Goal: Information Seeking & Learning: Compare options

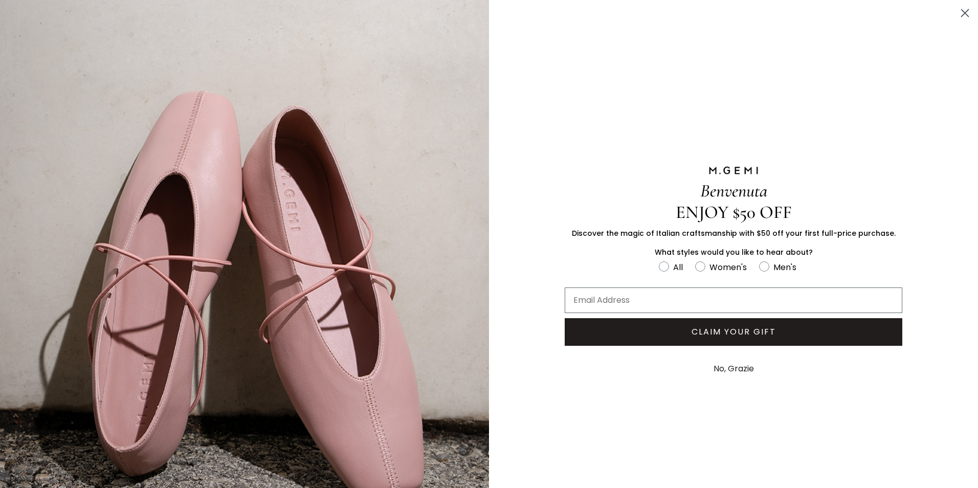
scroll to position [698, 0]
click at [957, 12] on circle "Close dialog" at bounding box center [965, 13] width 17 height 17
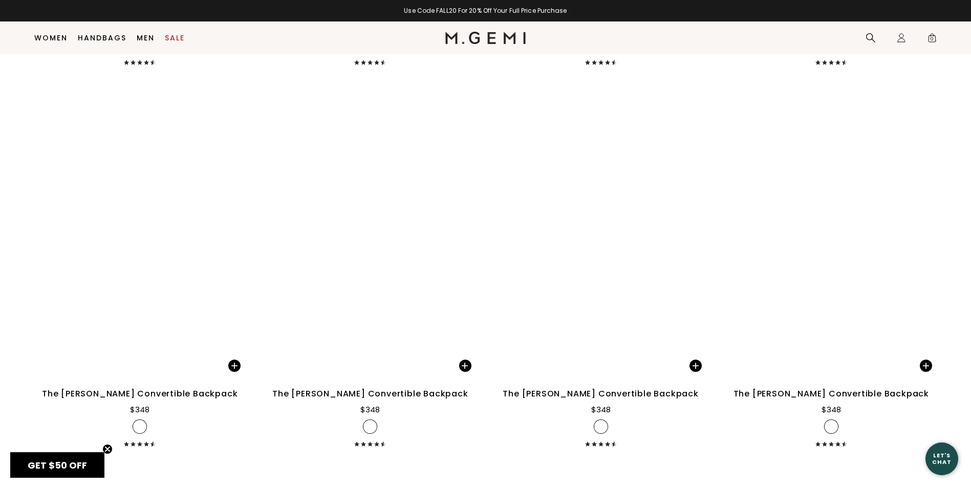
scroll to position [3151, 0]
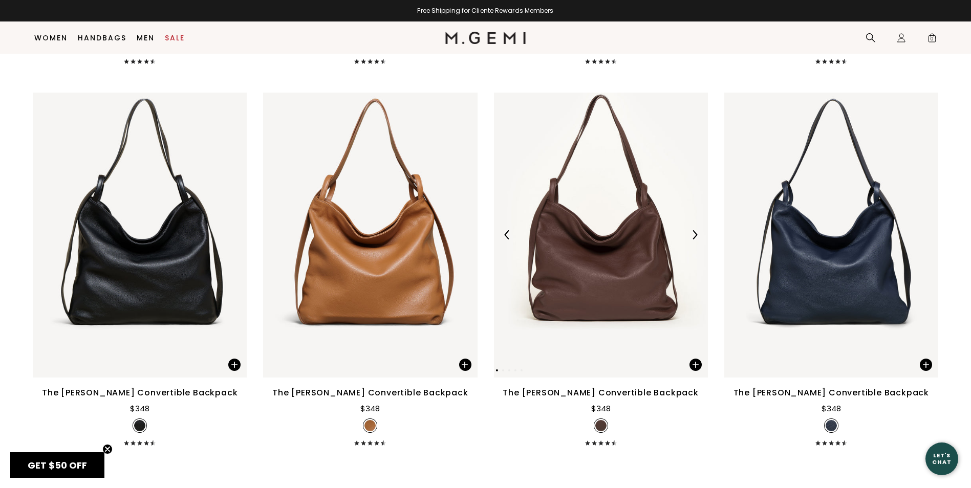
click at [542, 220] on img at bounding box center [601, 235] width 214 height 285
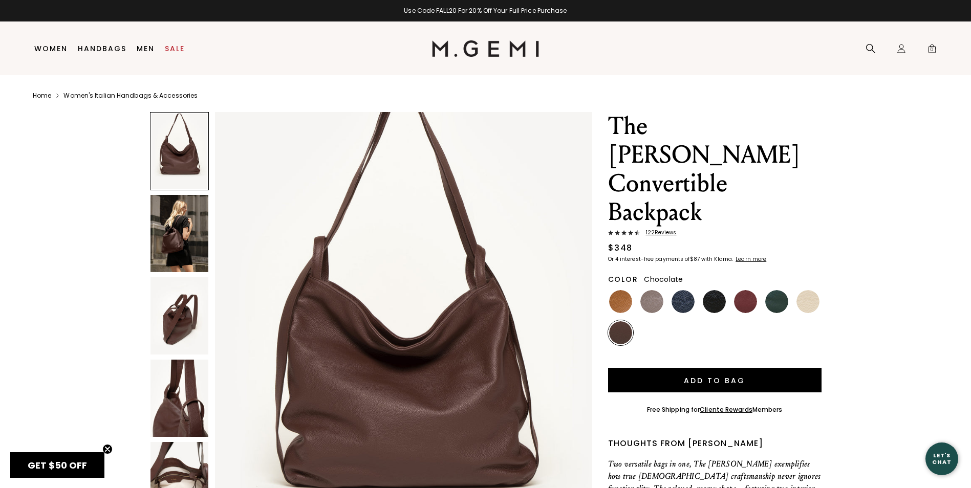
scroll to position [51, 0]
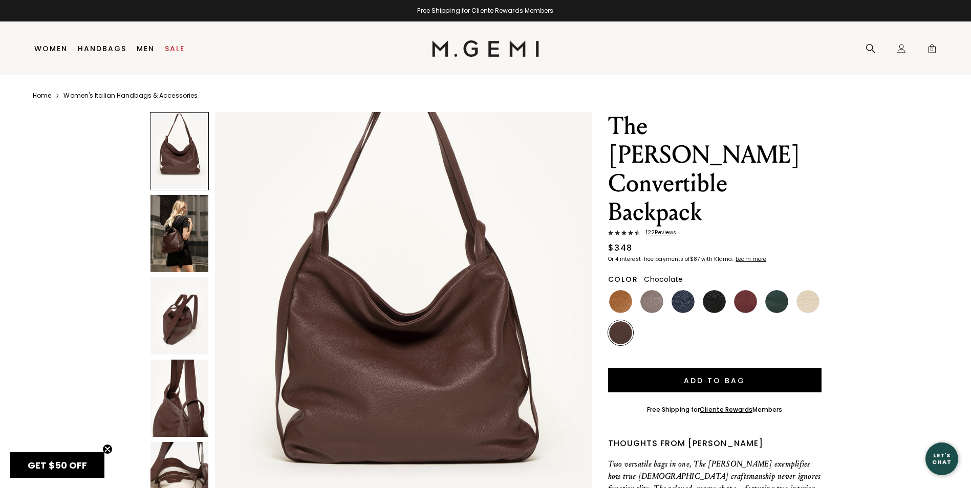
click at [184, 255] on img at bounding box center [179, 233] width 58 height 77
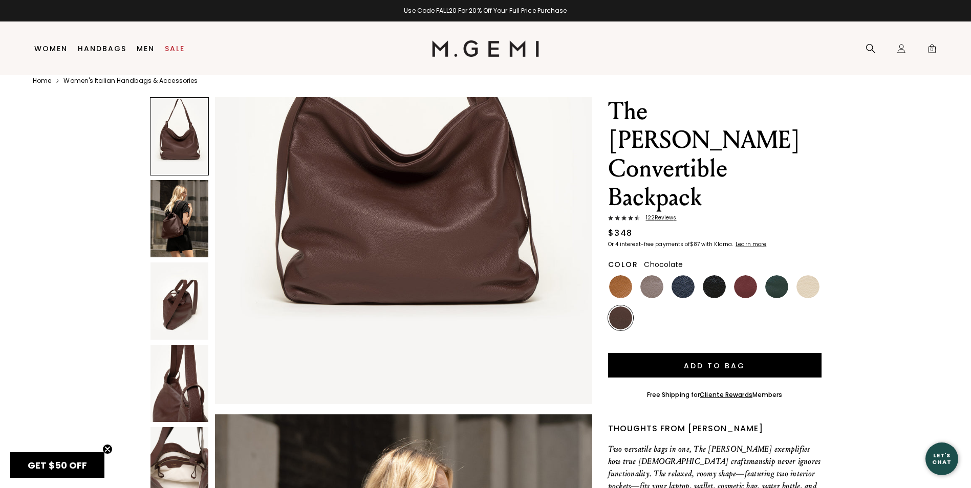
scroll to position [21, 0]
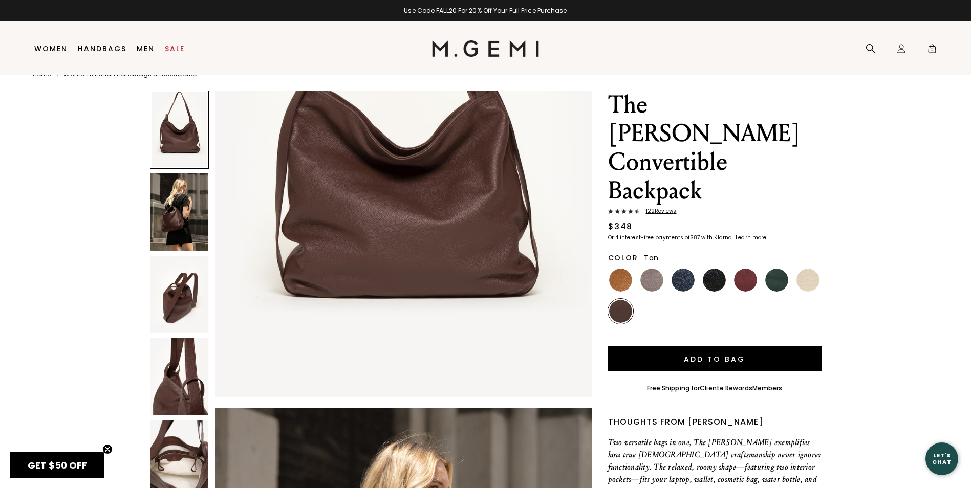
click at [620, 269] on img at bounding box center [620, 280] width 23 height 23
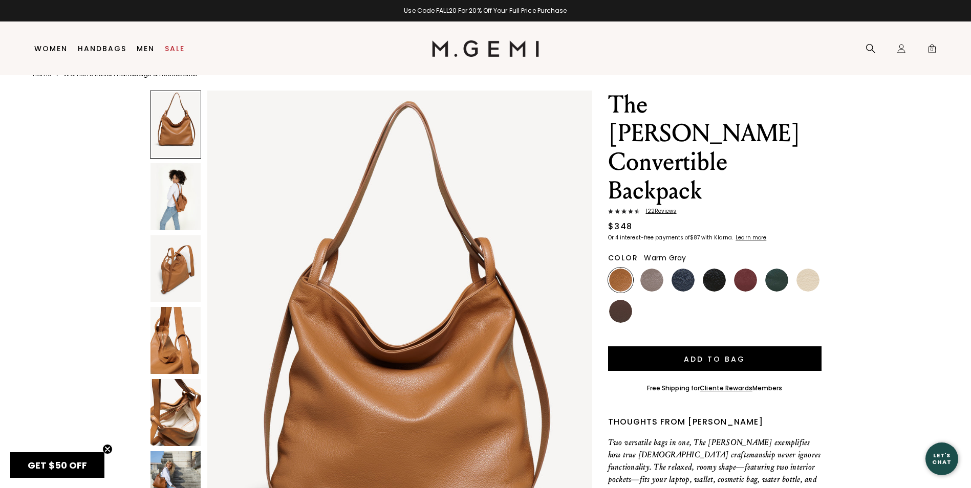
click at [654, 269] on img at bounding box center [651, 280] width 23 height 23
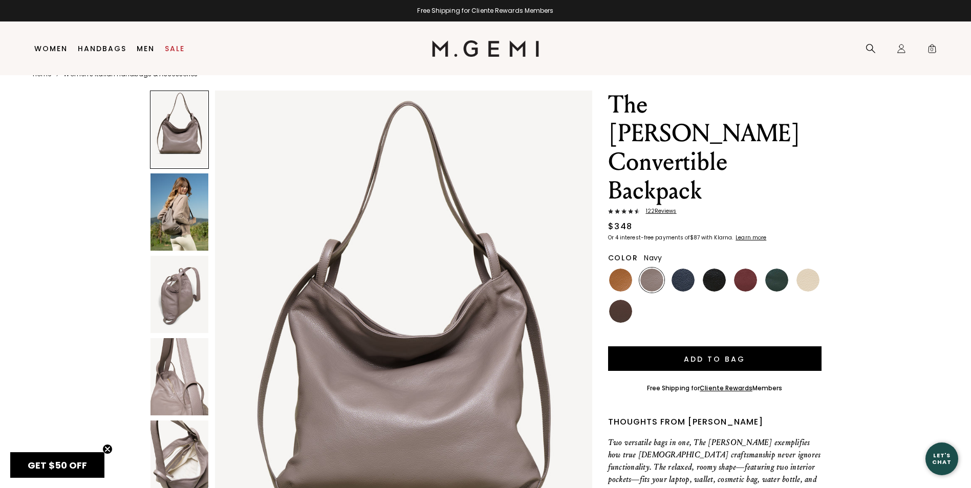
click at [683, 269] on img at bounding box center [682, 280] width 23 height 23
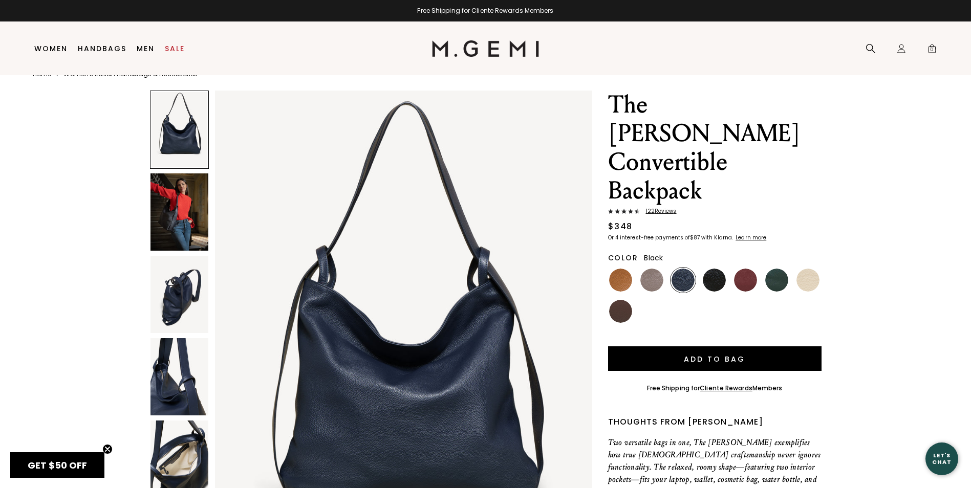
click at [712, 269] on img at bounding box center [714, 280] width 23 height 23
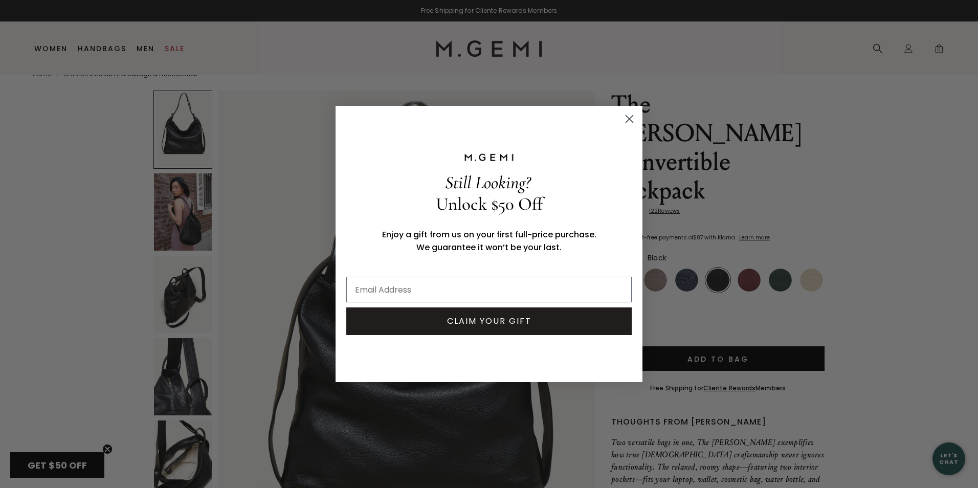
click at [626, 117] on circle "Close dialog" at bounding box center [629, 119] width 17 height 17
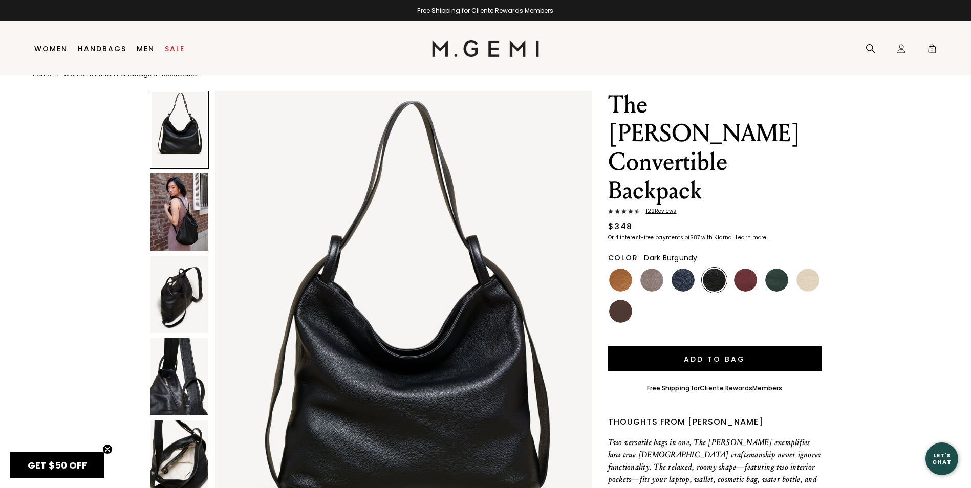
click at [742, 269] on img at bounding box center [745, 280] width 23 height 23
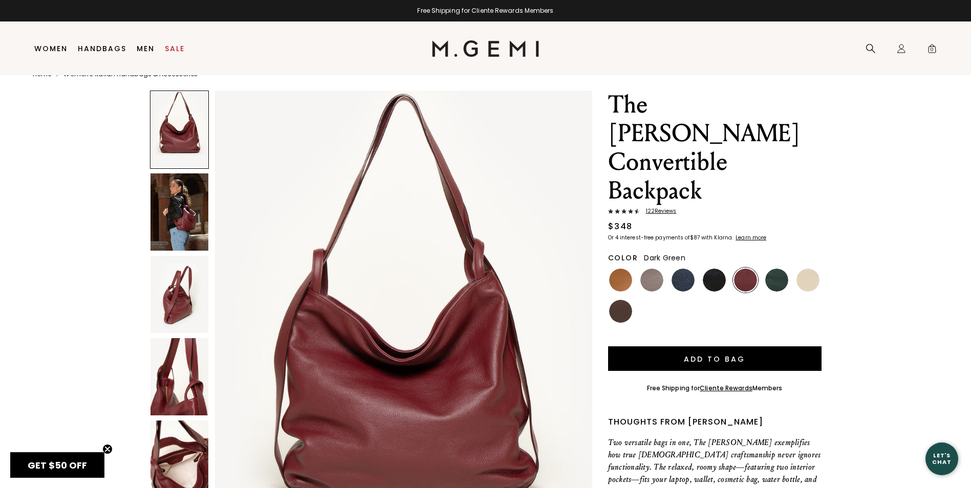
click at [775, 269] on img at bounding box center [776, 280] width 23 height 23
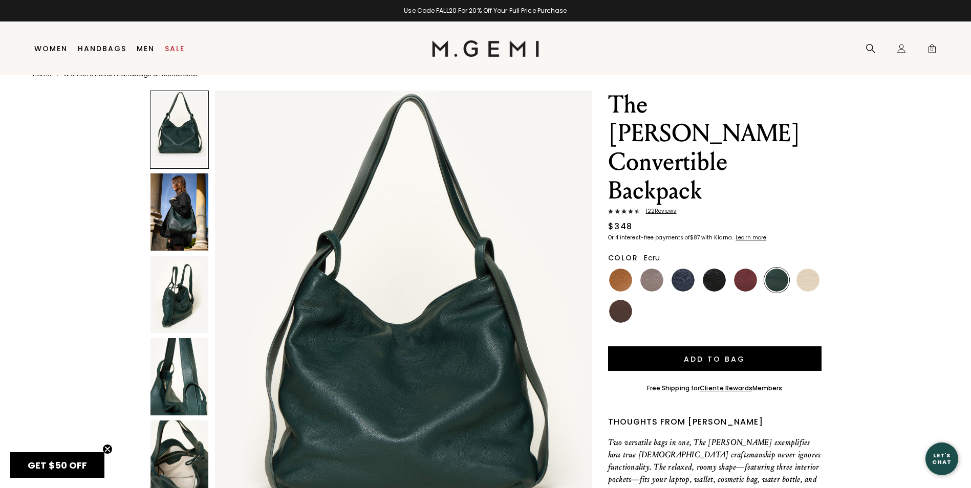
click at [804, 269] on img at bounding box center [807, 280] width 23 height 23
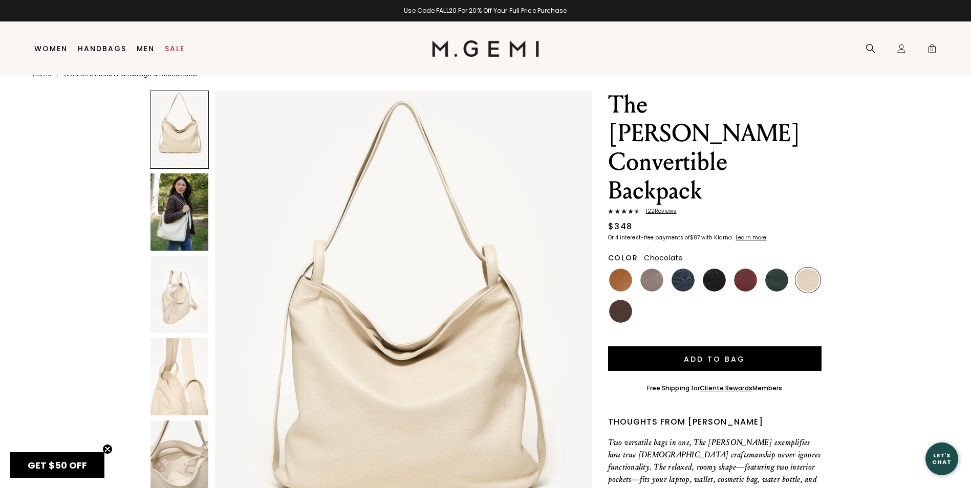
click at [617, 300] on img at bounding box center [620, 311] width 23 height 23
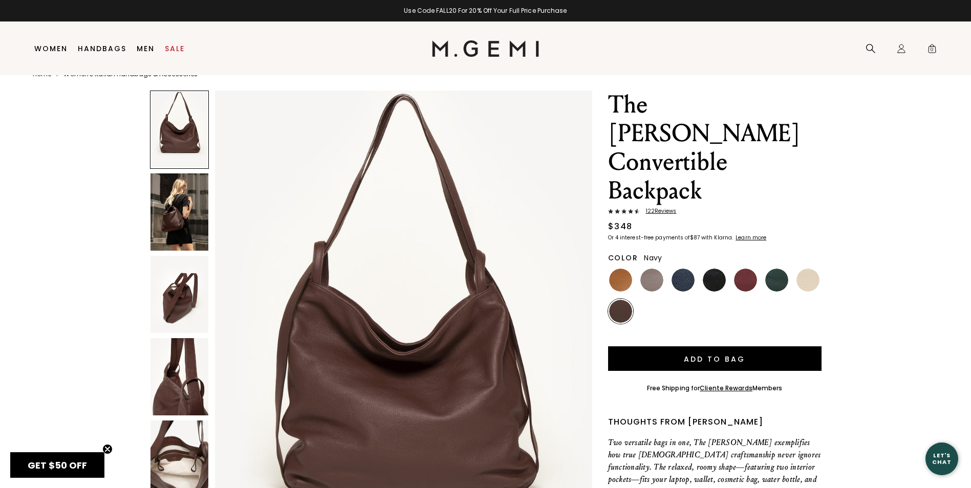
click at [683, 269] on img at bounding box center [682, 280] width 23 height 23
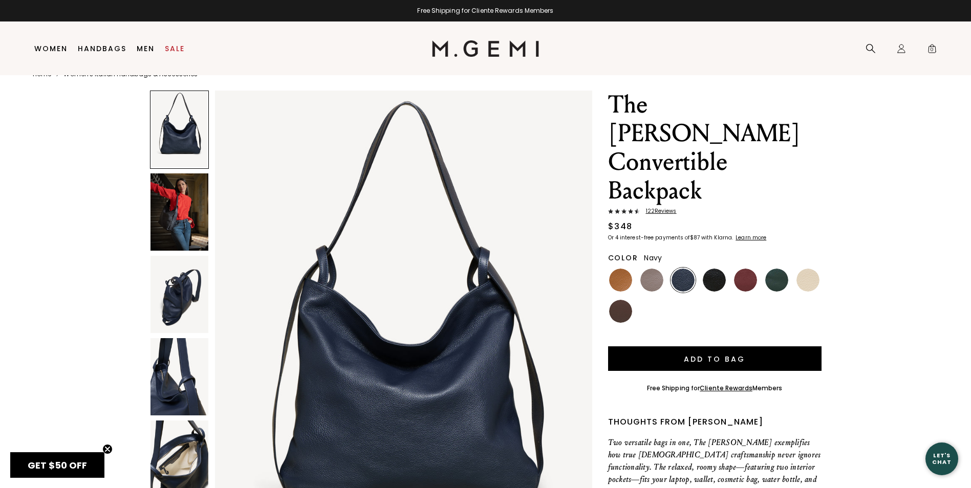
click at [189, 209] on img at bounding box center [179, 211] width 58 height 77
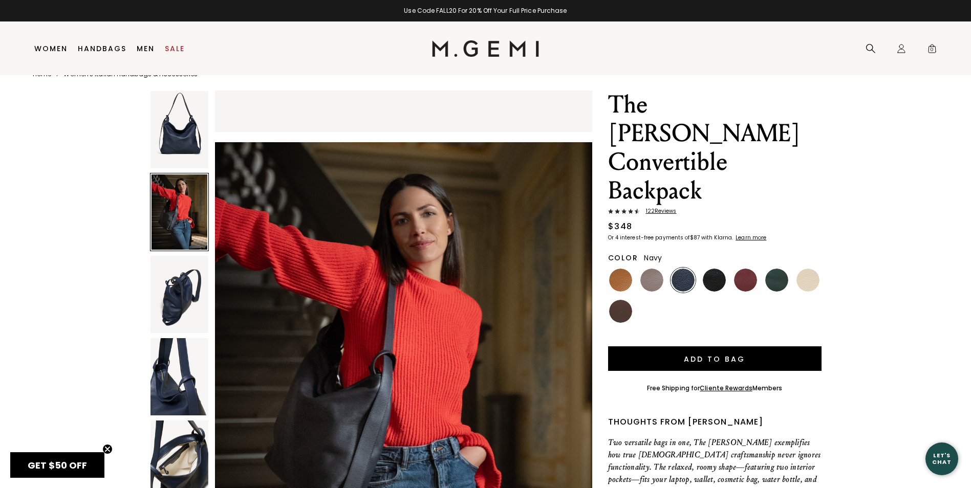
scroll to position [349, 0]
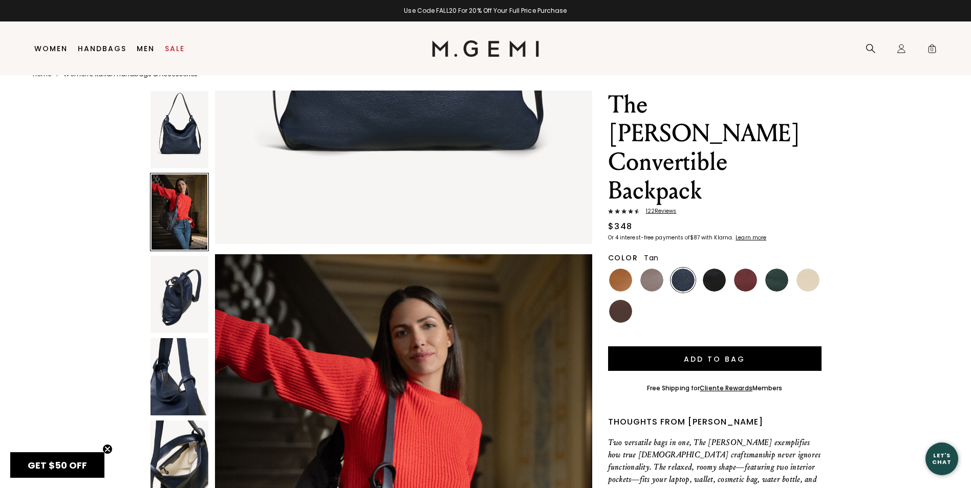
click at [622, 269] on img at bounding box center [620, 280] width 23 height 23
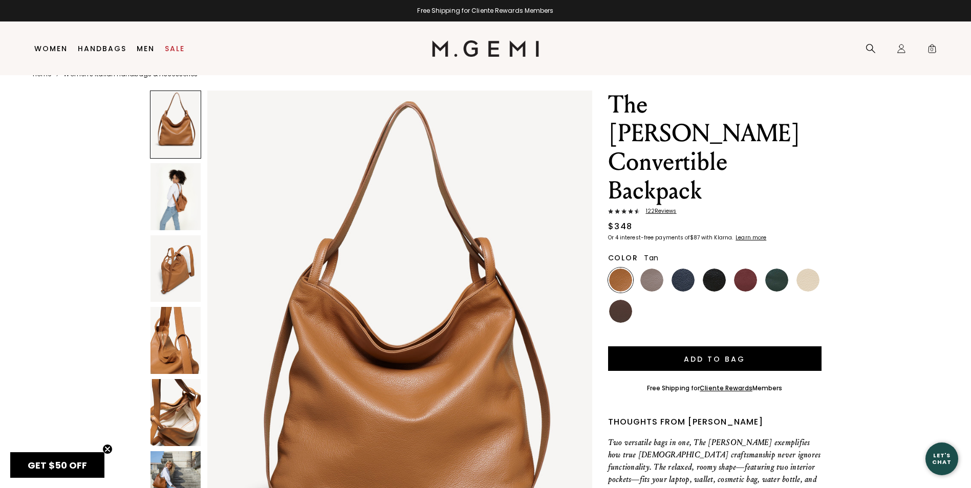
click at [168, 201] on img at bounding box center [175, 196] width 50 height 67
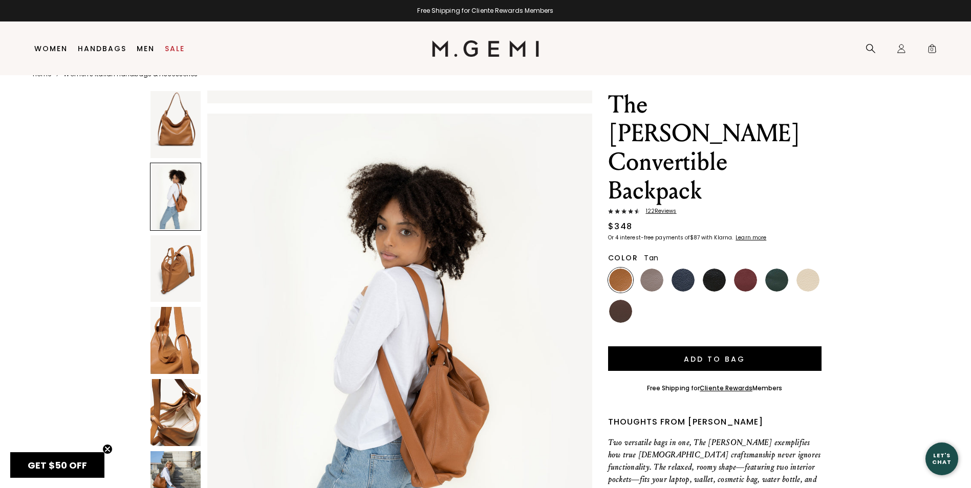
scroll to position [513, 0]
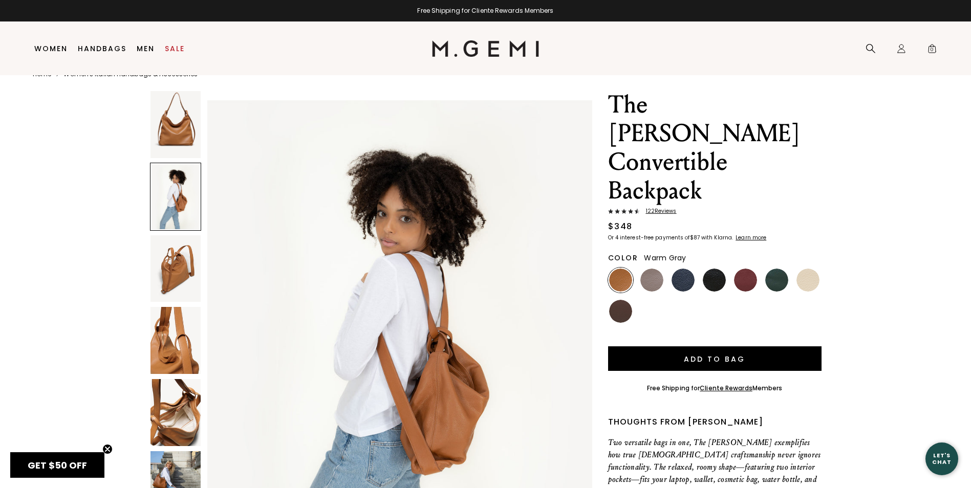
click at [646, 269] on img at bounding box center [651, 280] width 23 height 23
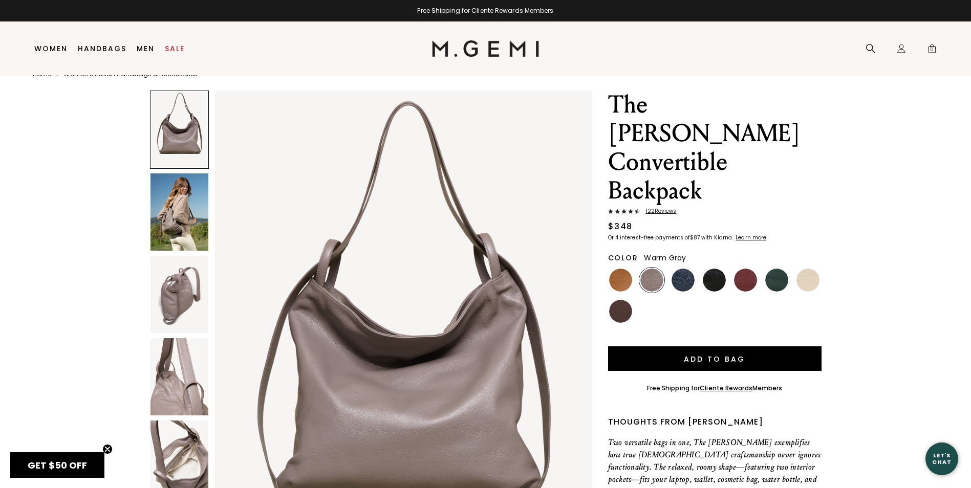
click at [171, 216] on img at bounding box center [179, 211] width 58 height 77
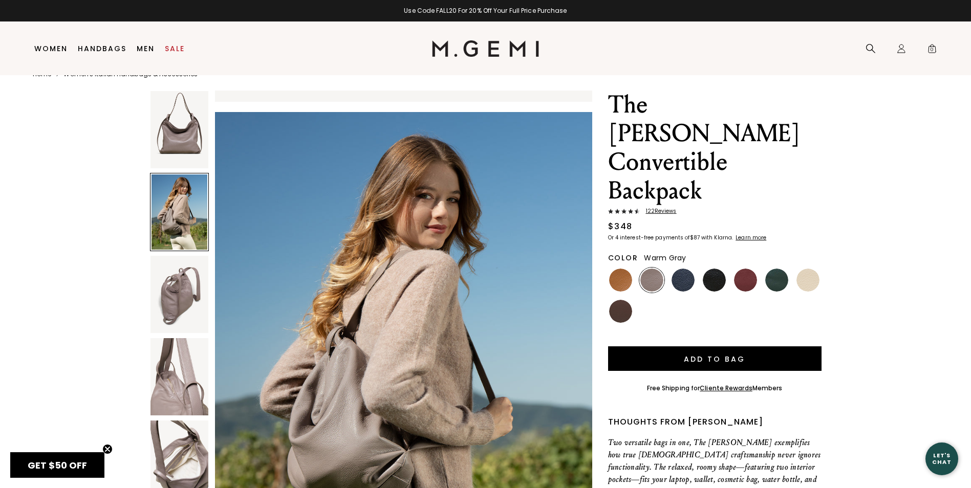
scroll to position [503, 0]
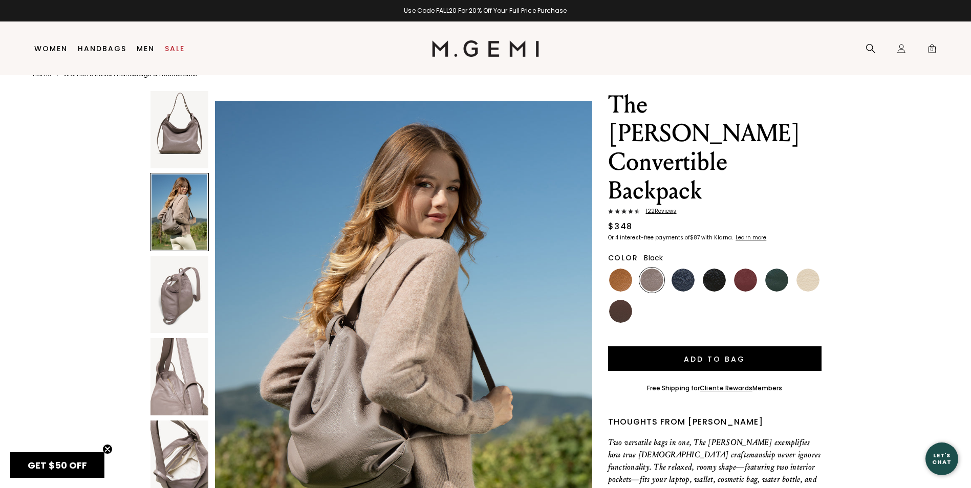
click at [711, 269] on img at bounding box center [714, 280] width 23 height 23
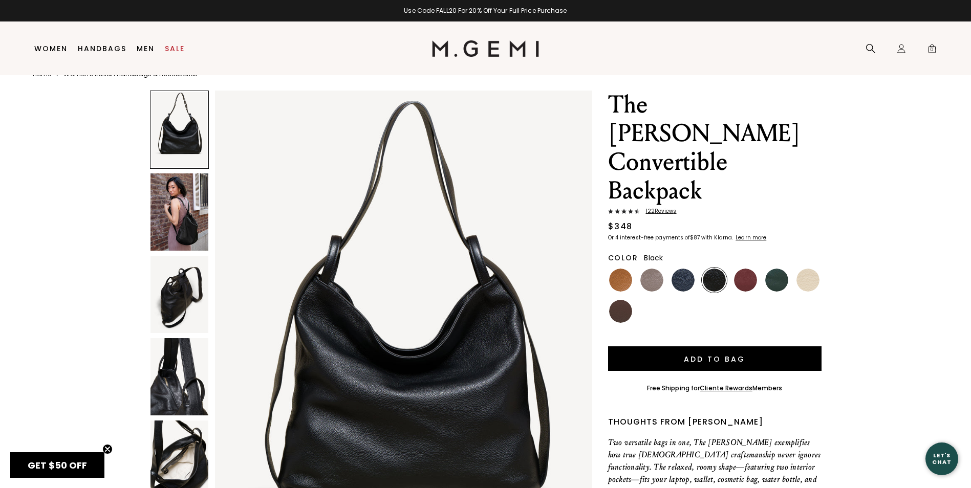
click at [193, 229] on img at bounding box center [179, 211] width 58 height 77
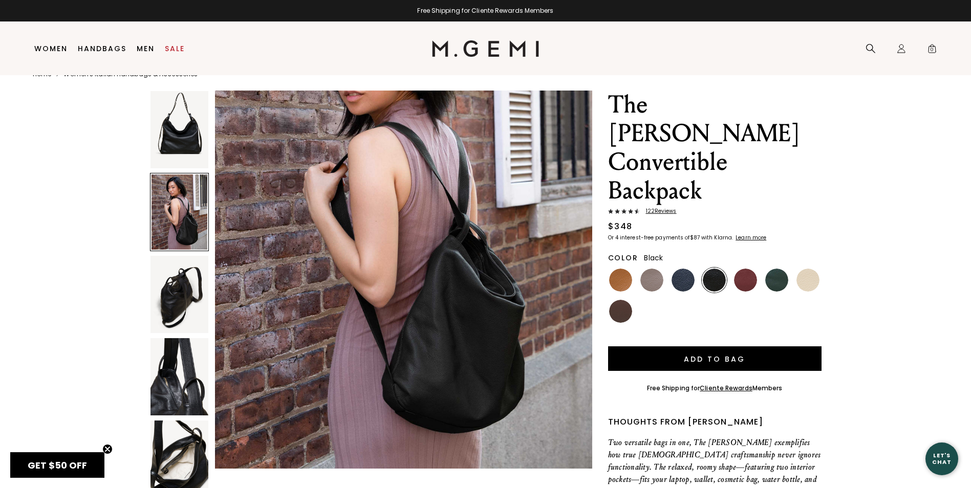
scroll to position [656, 0]
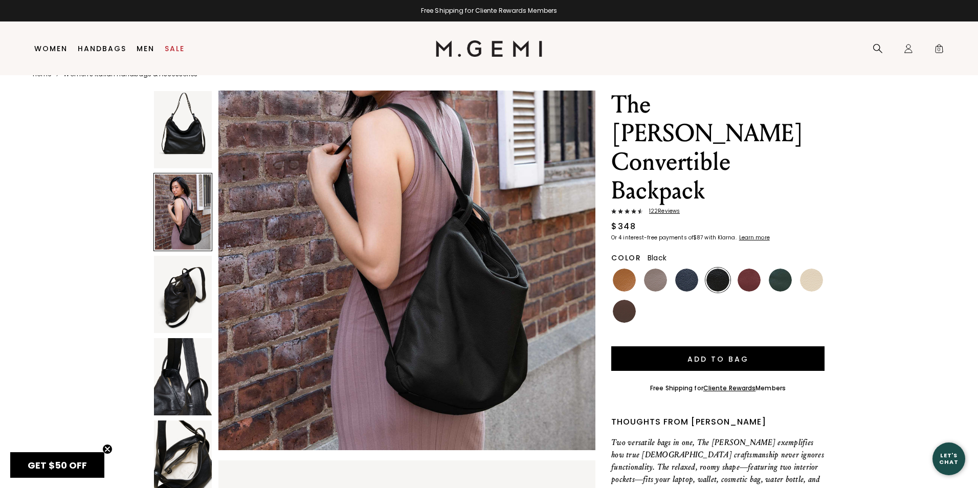
click at [801, 137] on div "Close dialog Don't Forget ENJOY $50 OFF Don’t see something you love? We launch…" at bounding box center [489, 244] width 978 height 488
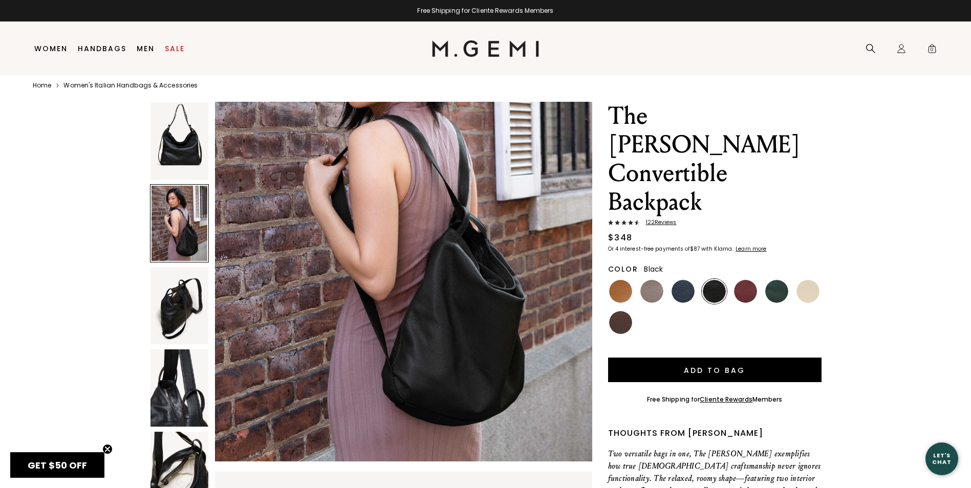
scroll to position [0, 0]
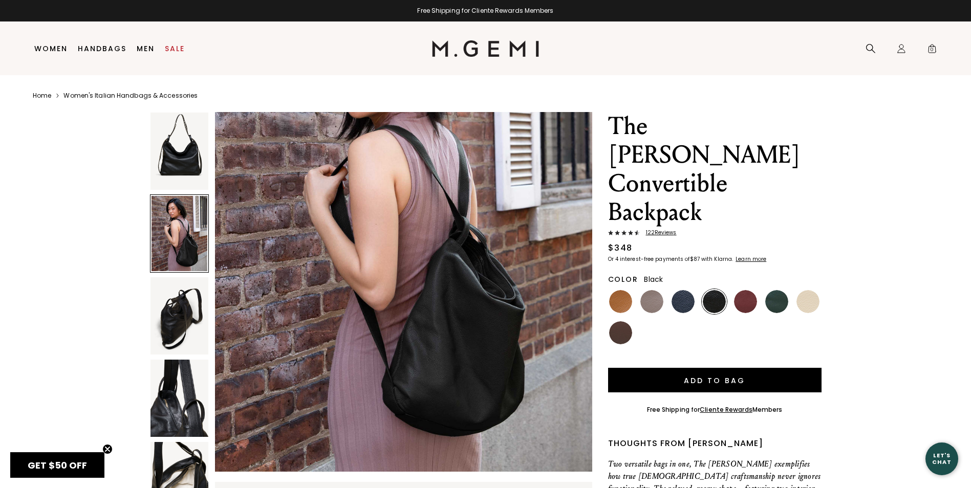
click at [111, 94] on link "Women's Italian Handbags & Accessories" at bounding box center [130, 96] width 134 height 8
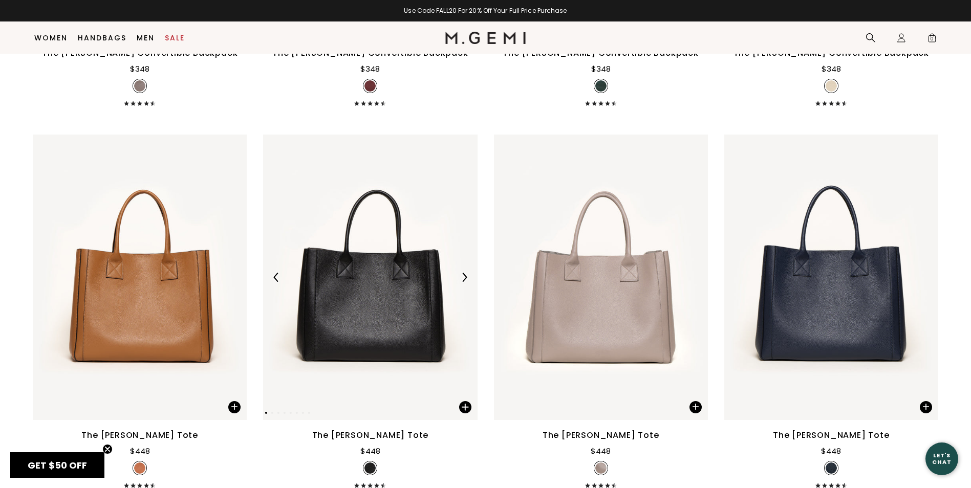
scroll to position [3868, 0]
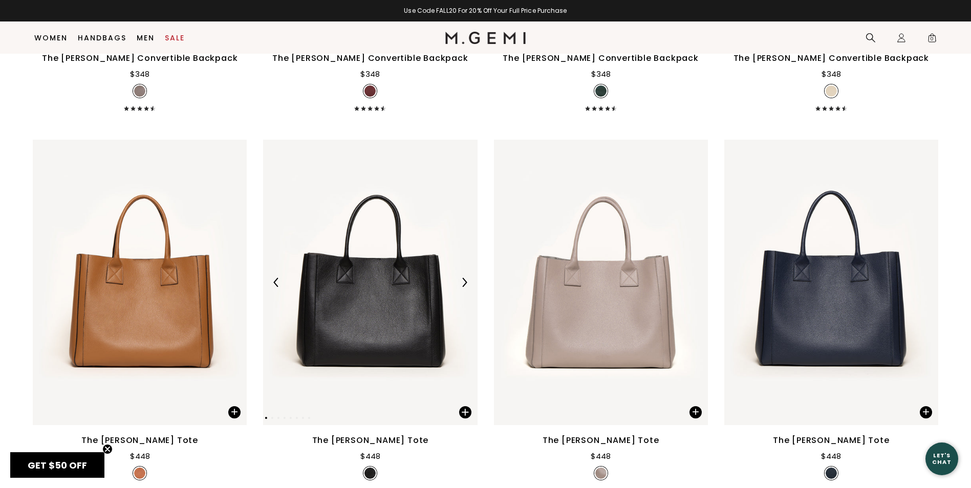
click at [383, 282] on div at bounding box center [370, 282] width 214 height 16
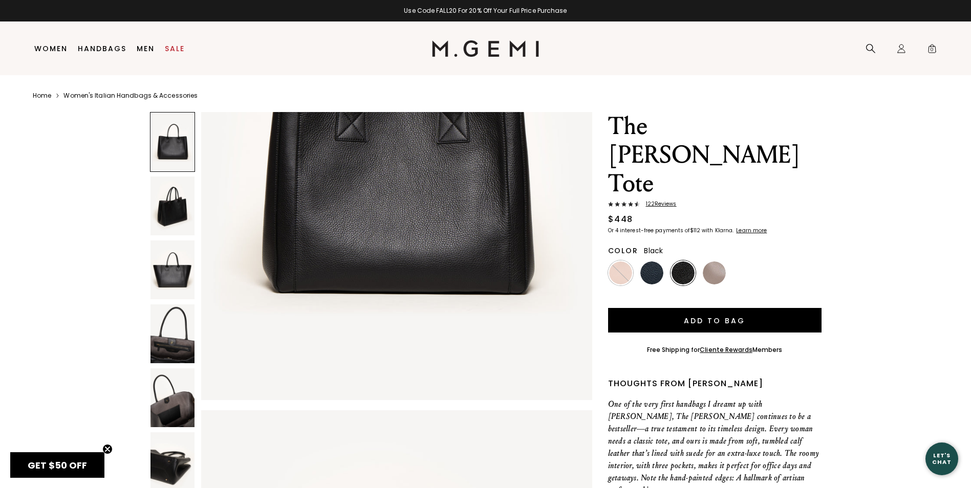
scroll to position [256, 0]
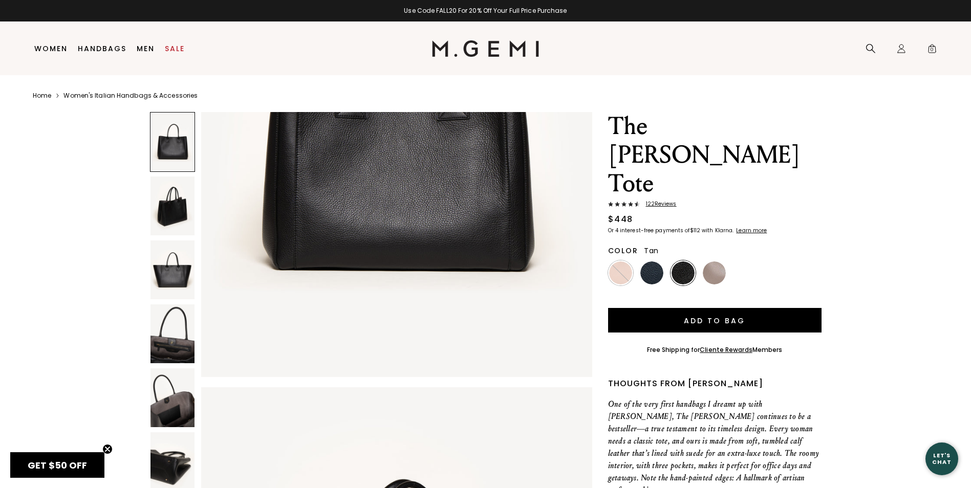
click at [616, 262] on img at bounding box center [620, 273] width 23 height 23
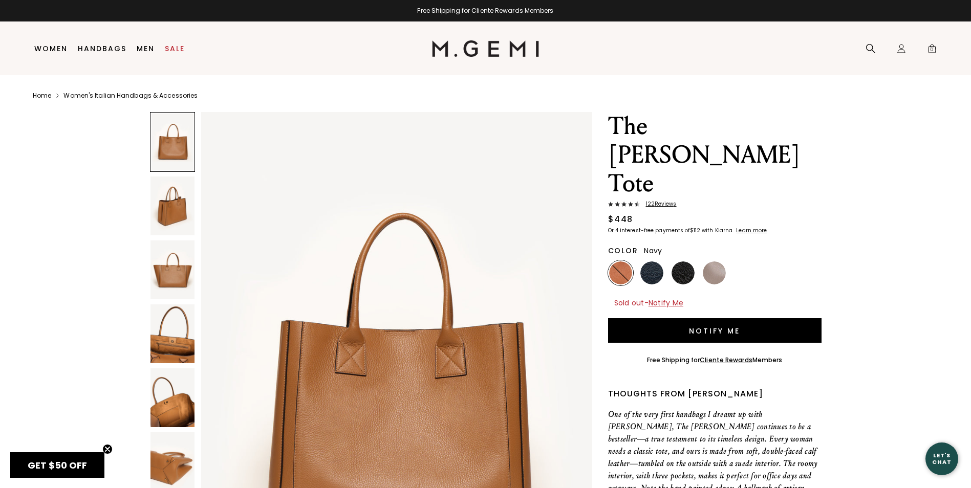
click at [649, 262] on img at bounding box center [651, 273] width 23 height 23
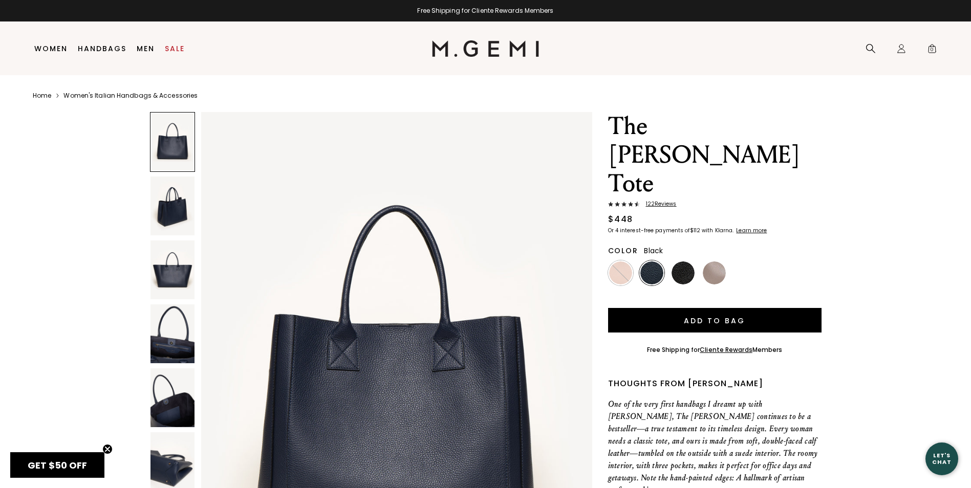
click at [682, 262] on img at bounding box center [682, 273] width 23 height 23
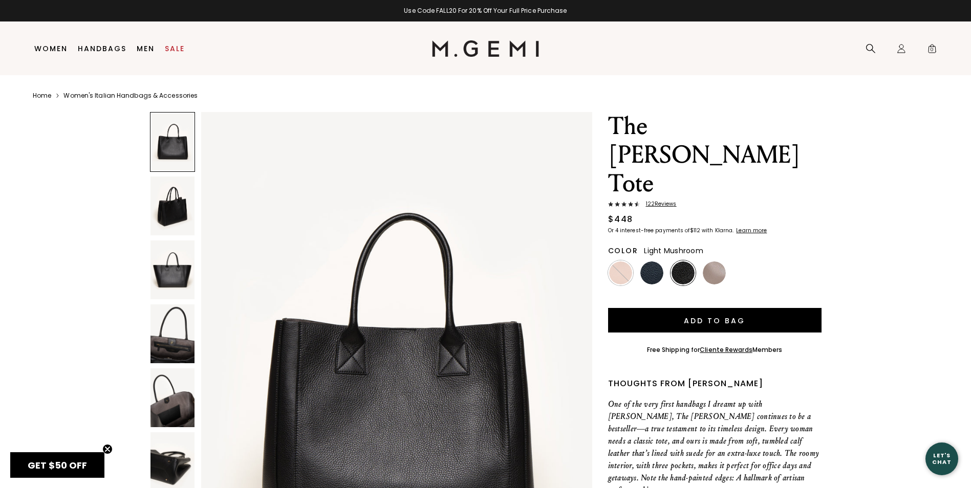
click at [712, 262] on img at bounding box center [714, 273] width 23 height 23
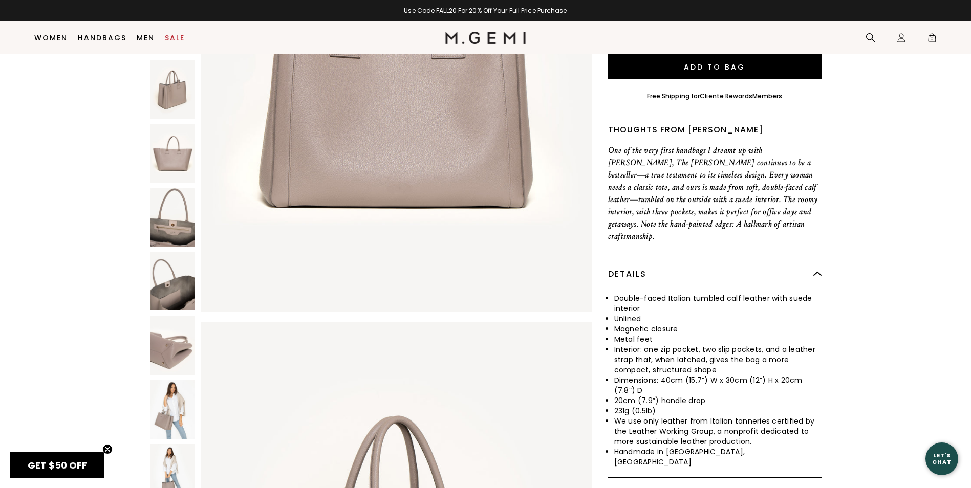
scroll to position [234, 0]
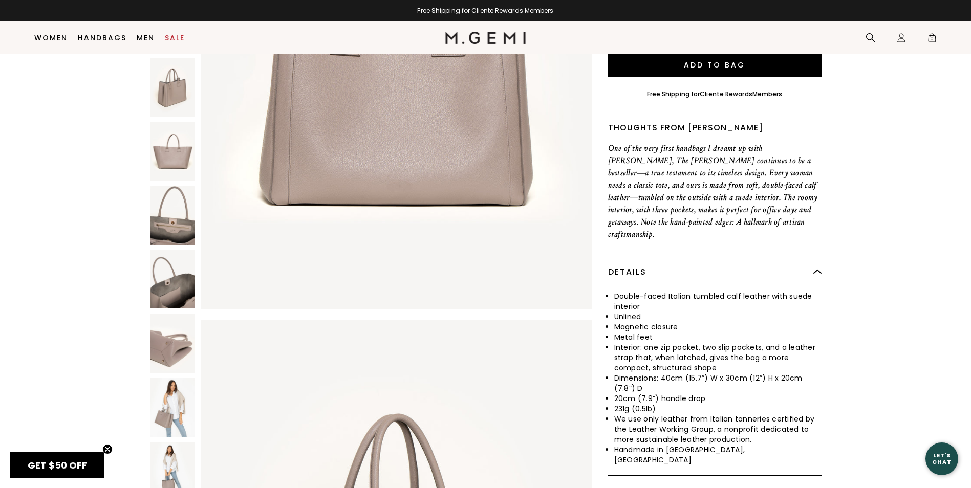
click at [168, 378] on img at bounding box center [172, 407] width 44 height 59
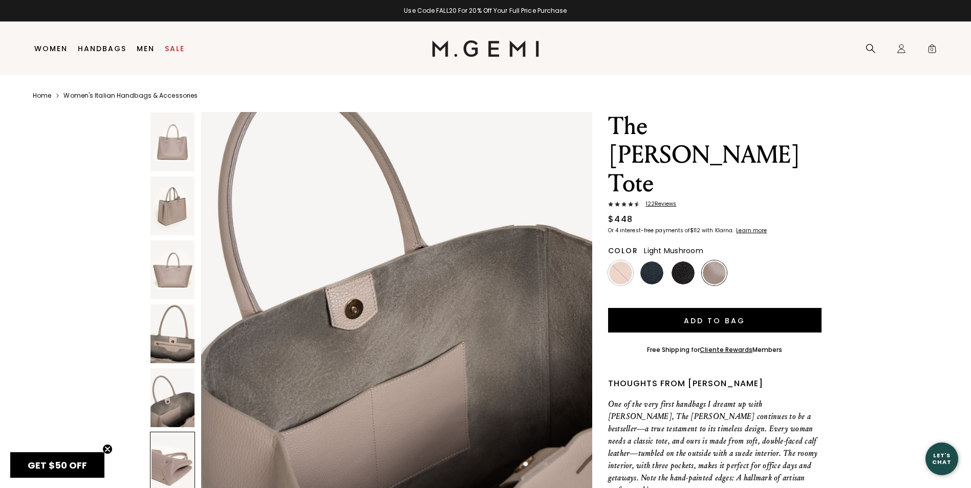
scroll to position [2154, 0]
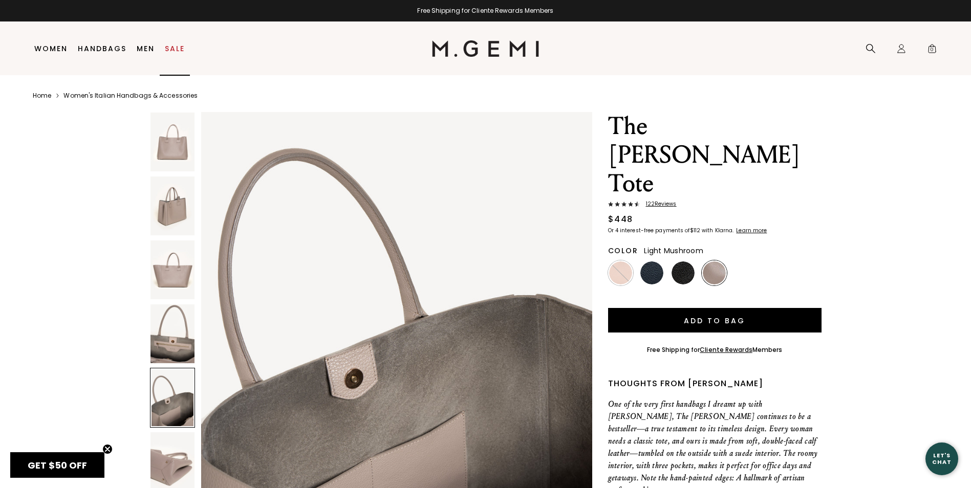
click at [173, 45] on link "Sale" at bounding box center [175, 49] width 20 height 8
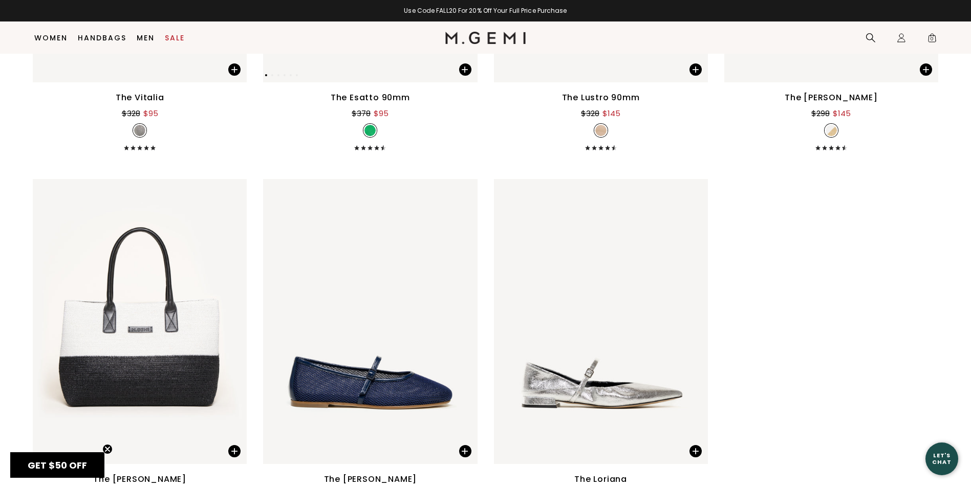
scroll to position [8422, 0]
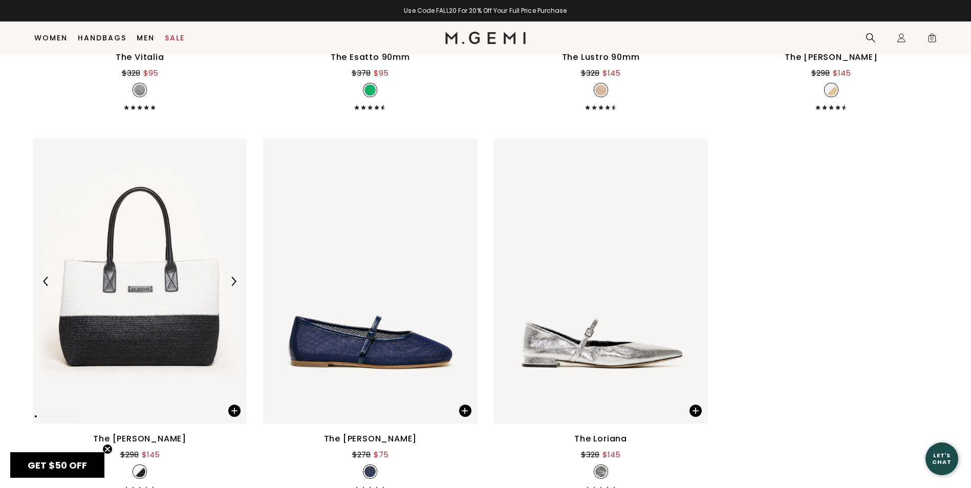
click at [206, 291] on img at bounding box center [140, 281] width 214 height 285
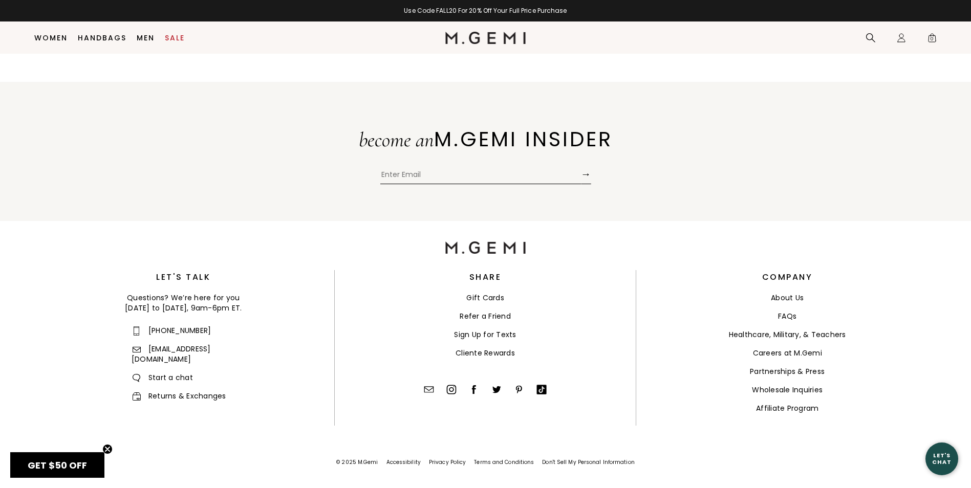
scroll to position [9115, 0]
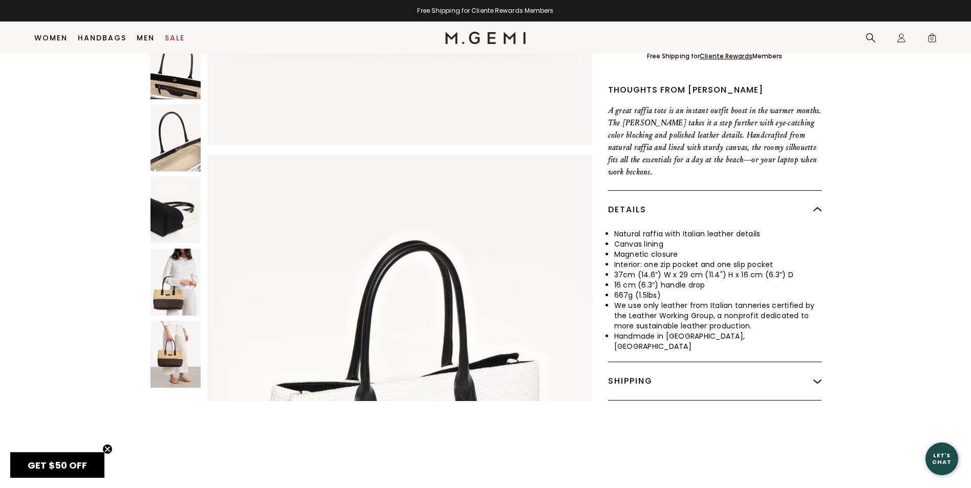
scroll to position [286, 0]
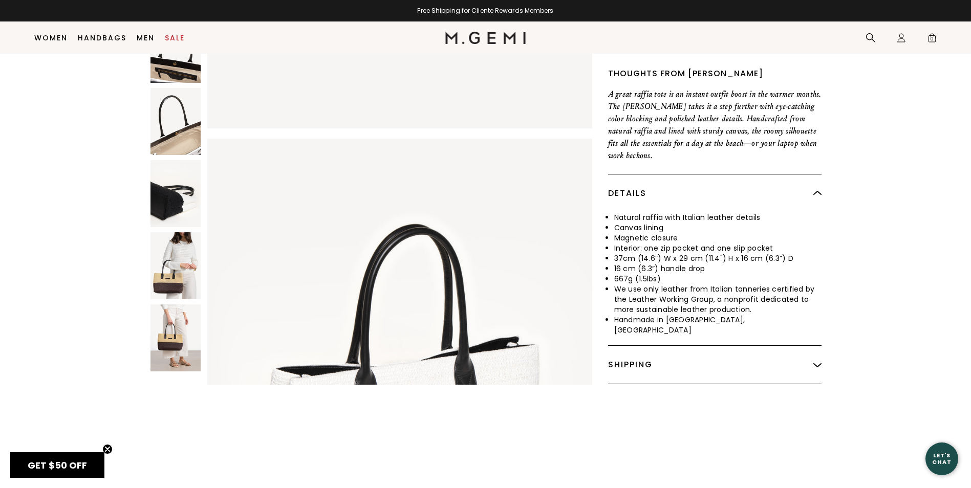
click at [173, 255] on img at bounding box center [175, 265] width 50 height 67
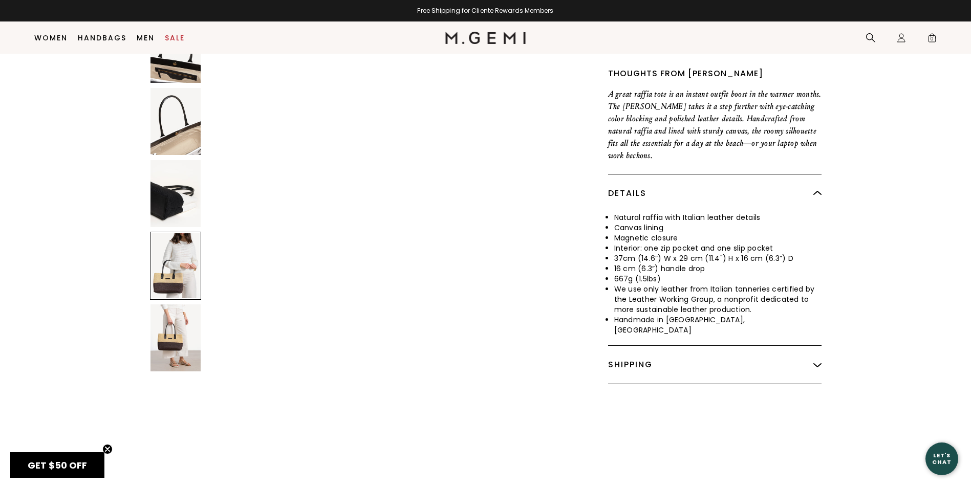
scroll to position [2565, 0]
